Goal: Task Accomplishment & Management: Use online tool/utility

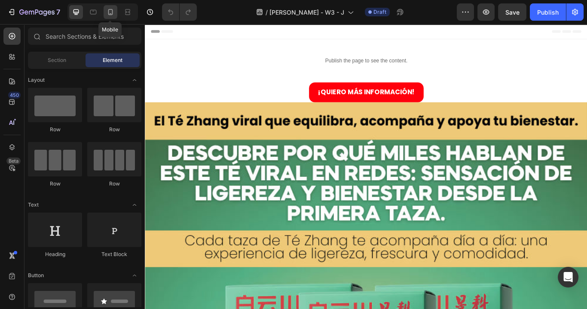
click at [109, 11] on icon at bounding box center [110, 12] width 9 height 9
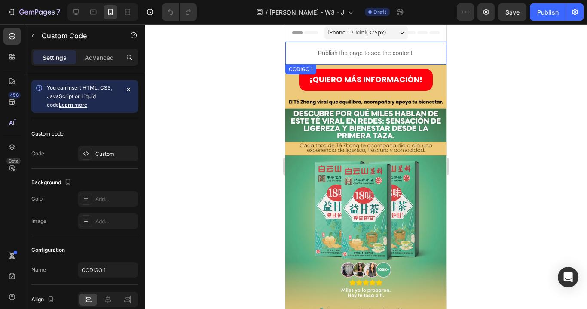
click at [370, 52] on p "Publish the page to see the content." at bounding box center [365, 53] width 161 height 9
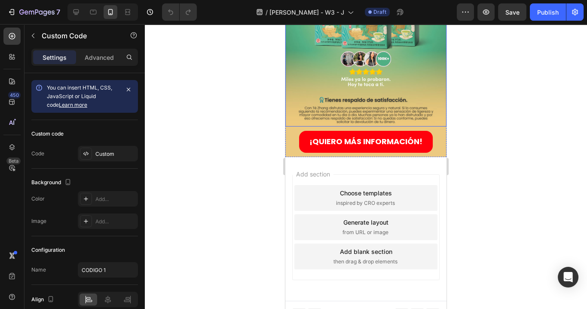
scroll to position [210, 0]
click at [552, 10] on div "Publish" at bounding box center [547, 12] width 21 height 9
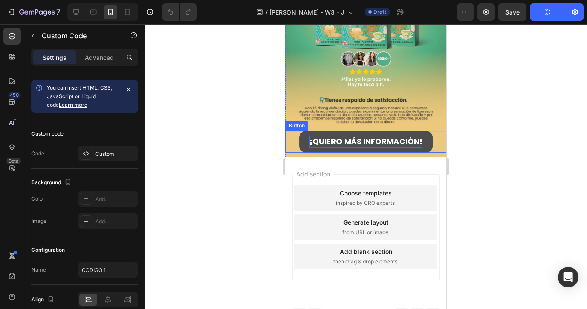
click at [365, 136] on strong "¡QUIERO MÁS INFORMACIÓN!" at bounding box center [365, 141] width 113 height 11
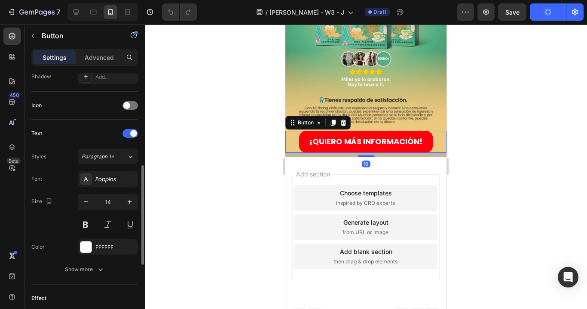
scroll to position [413, 0]
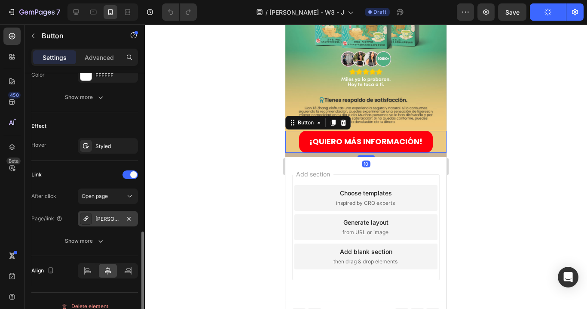
click at [107, 219] on div "[PERSON_NAME]-b-1" at bounding box center [107, 219] width 25 height 8
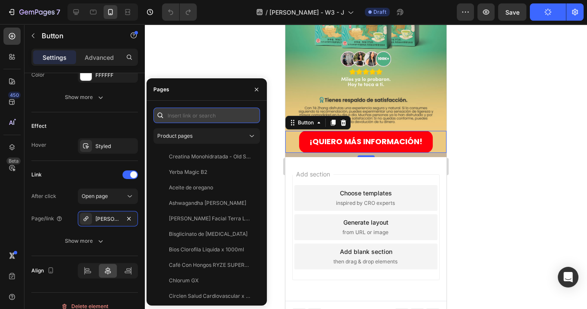
click at [189, 110] on input "text" at bounding box center [206, 114] width 107 height 15
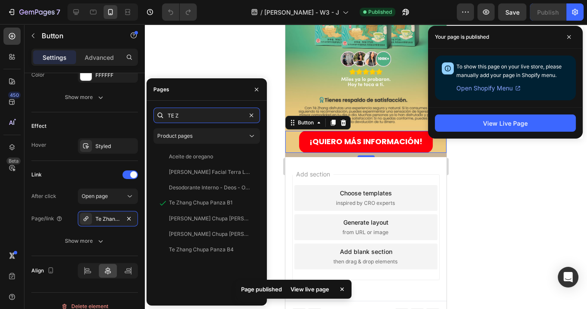
type input "TE ZH"
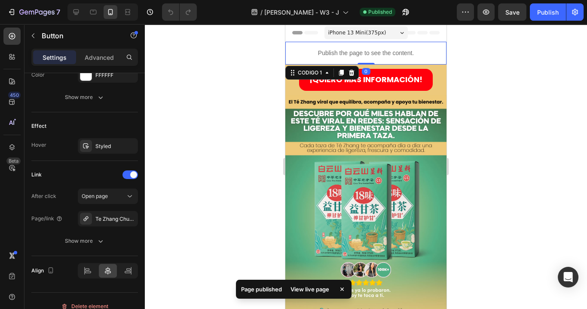
scroll to position [38, 0]
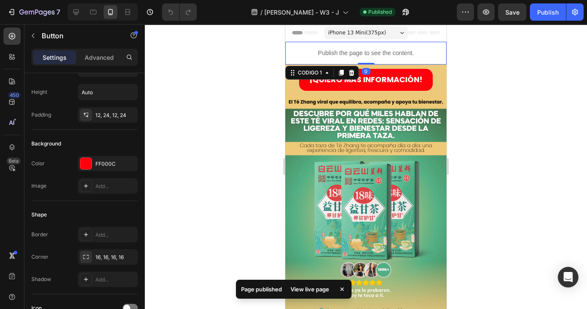
click at [358, 47] on div "Publish the page to see the content." at bounding box center [365, 53] width 161 height 23
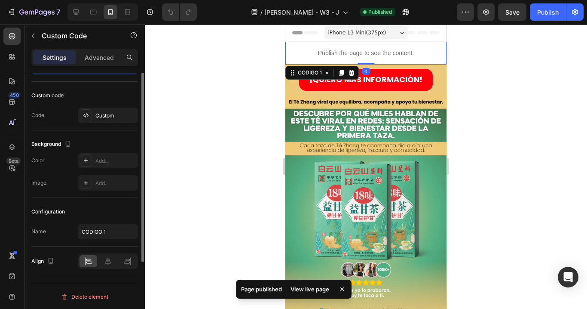
scroll to position [0, 0]
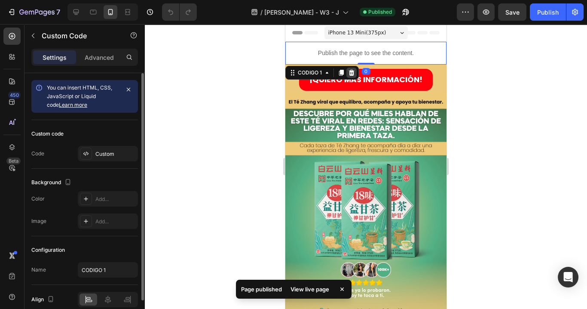
click at [356, 70] on div at bounding box center [351, 72] width 10 height 10
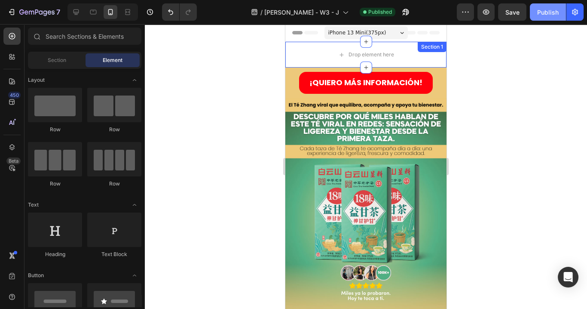
click at [557, 12] on div "Publish" at bounding box center [547, 12] width 21 height 9
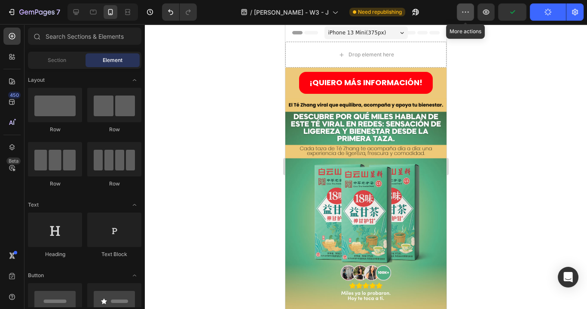
click at [473, 12] on button "button" at bounding box center [465, 11] width 17 height 17
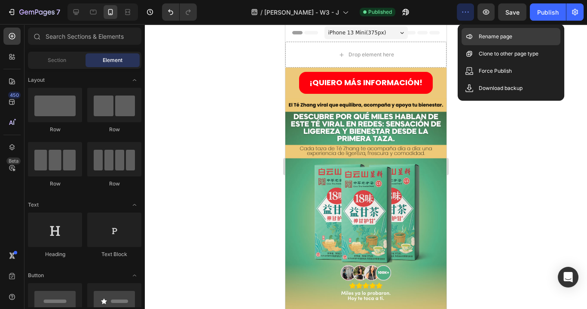
click at [481, 40] on p "Rename page" at bounding box center [496, 36] width 34 height 9
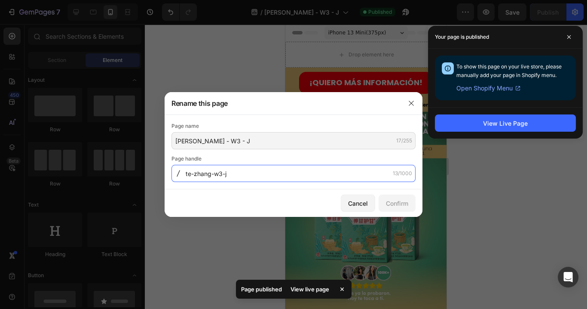
click at [252, 174] on input "te-zhang-w3-j" at bounding box center [294, 173] width 244 height 17
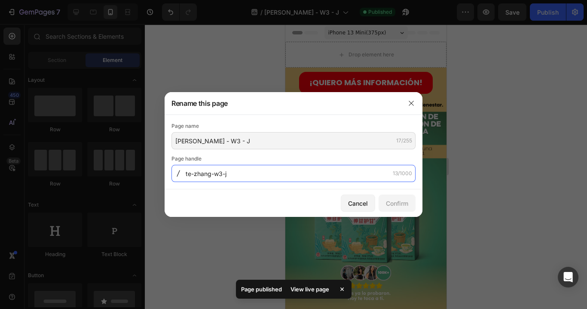
click at [252, 173] on input "te-zhang-w3-j" at bounding box center [294, 173] width 244 height 17
type input "te-zhang-w3"
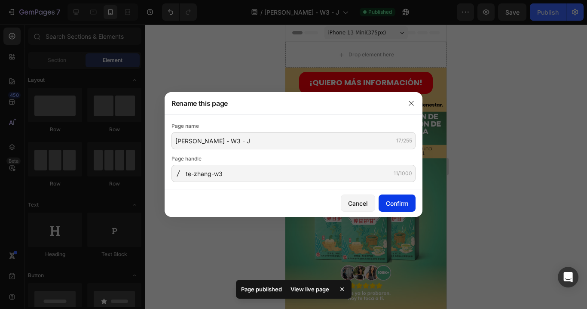
click at [398, 203] on div "Confirm" at bounding box center [397, 203] width 22 height 9
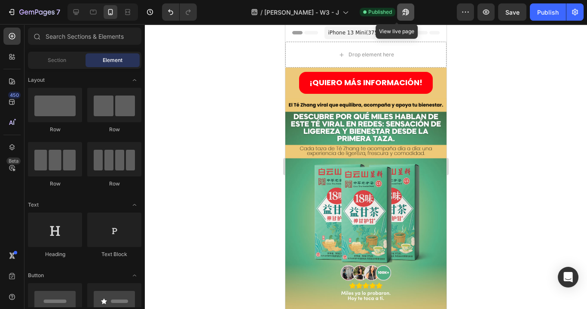
click at [401, 12] on icon "button" at bounding box center [405, 12] width 9 height 9
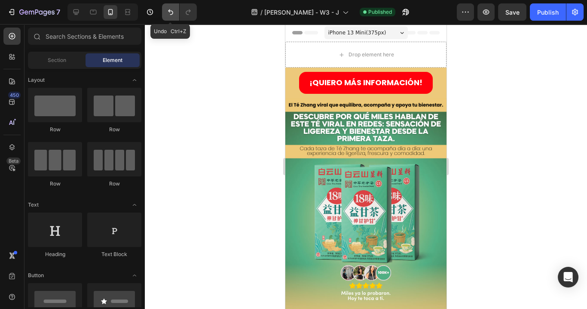
click at [173, 12] on icon "Undo/Redo" at bounding box center [170, 12] width 9 height 9
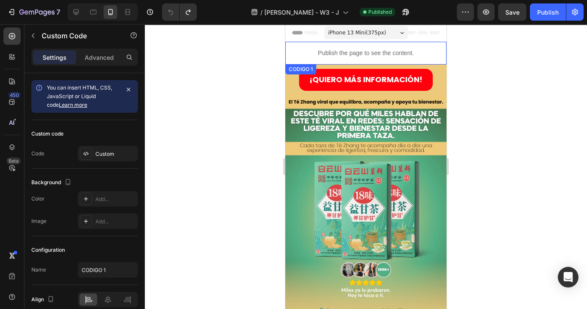
click at [324, 44] on div "Publish the page to see the content." at bounding box center [365, 53] width 161 height 23
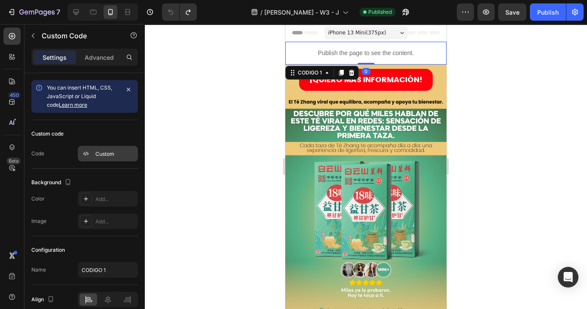
click at [101, 151] on div "Custom" at bounding box center [115, 154] width 40 height 8
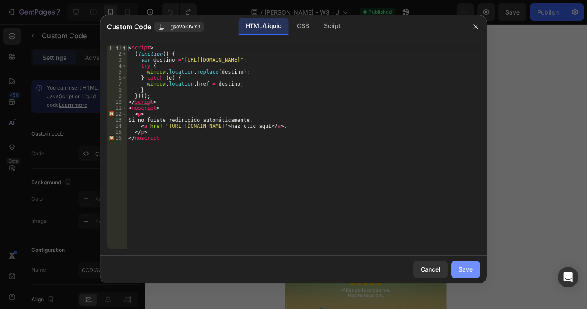
click at [470, 270] on div "Save" at bounding box center [466, 268] width 14 height 9
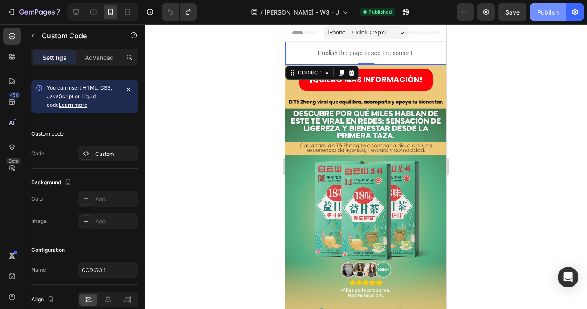
click at [547, 14] on div "Publish" at bounding box center [547, 12] width 21 height 9
